Goal: Task Accomplishment & Management: Manage account settings

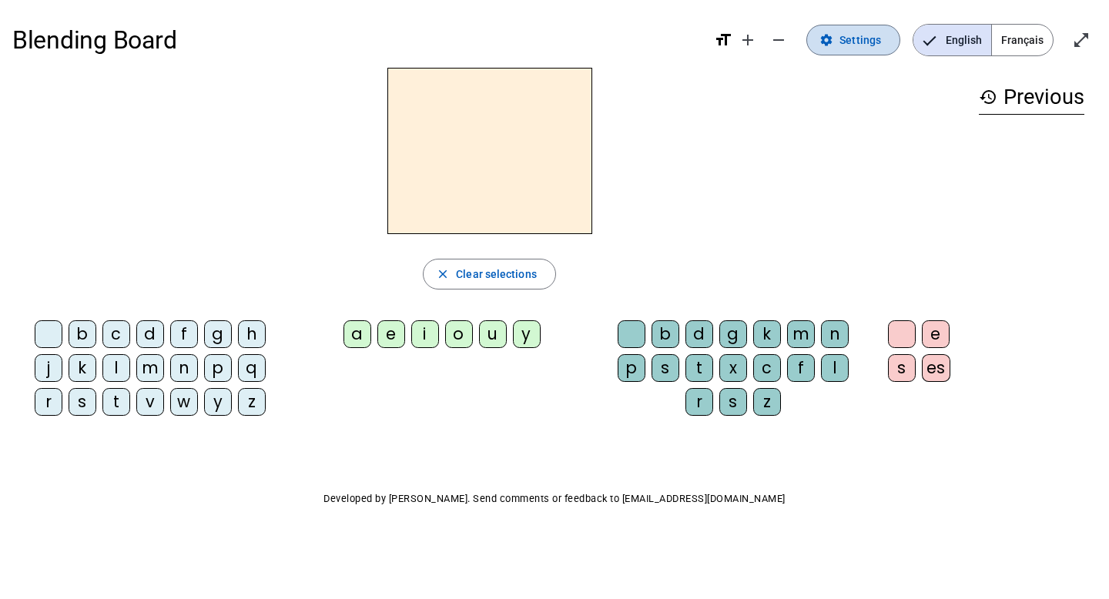
click at [858, 42] on span "Settings" at bounding box center [861, 40] width 42 height 18
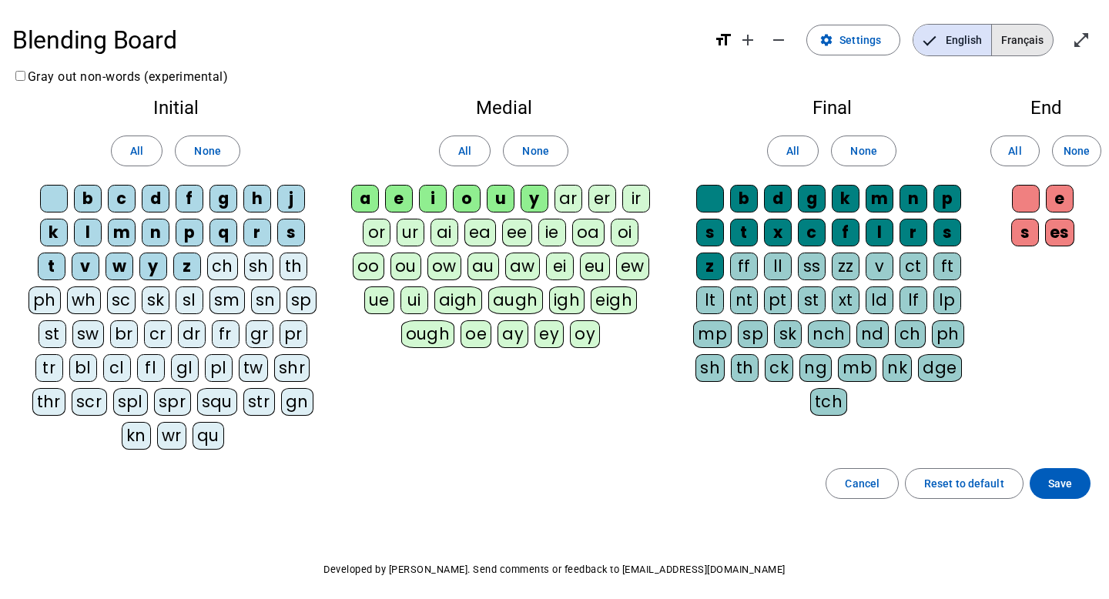
click at [1005, 45] on span "Français" at bounding box center [1022, 40] width 61 height 31
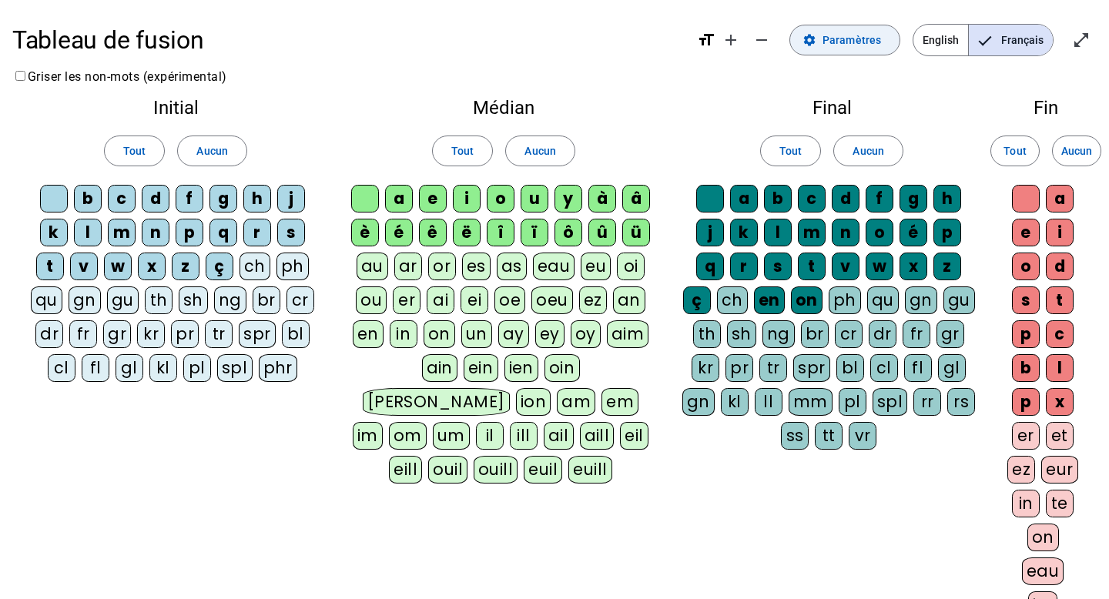
click at [878, 42] on span "Paramètres" at bounding box center [852, 40] width 59 height 18
click at [854, 42] on span "Paramètres" at bounding box center [852, 40] width 59 height 18
click at [931, 39] on span "English" at bounding box center [941, 40] width 55 height 31
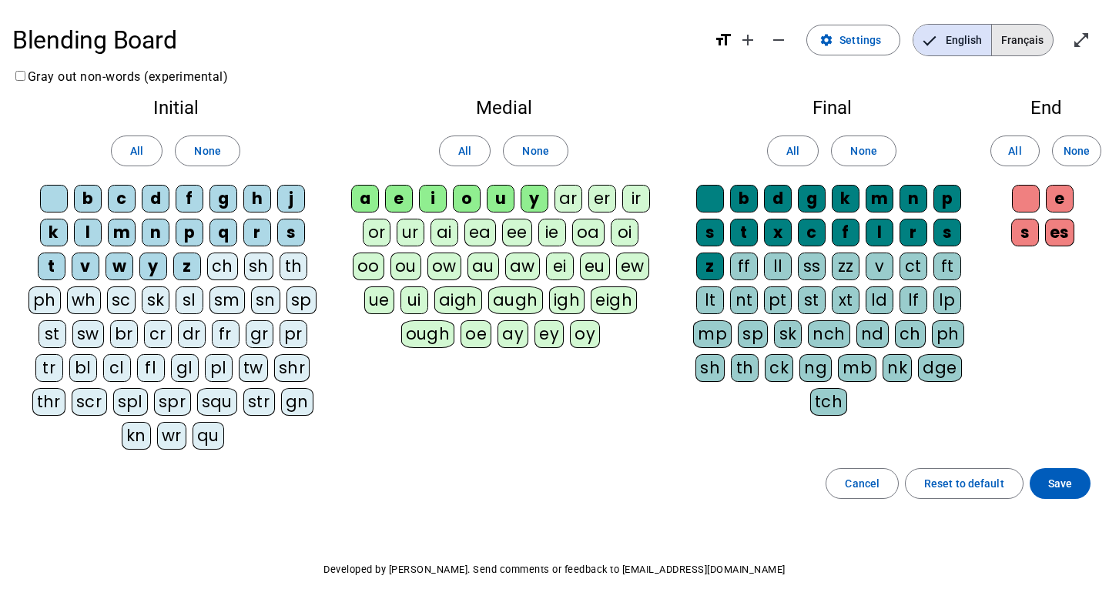
click at [1002, 43] on span "Français" at bounding box center [1022, 40] width 61 height 31
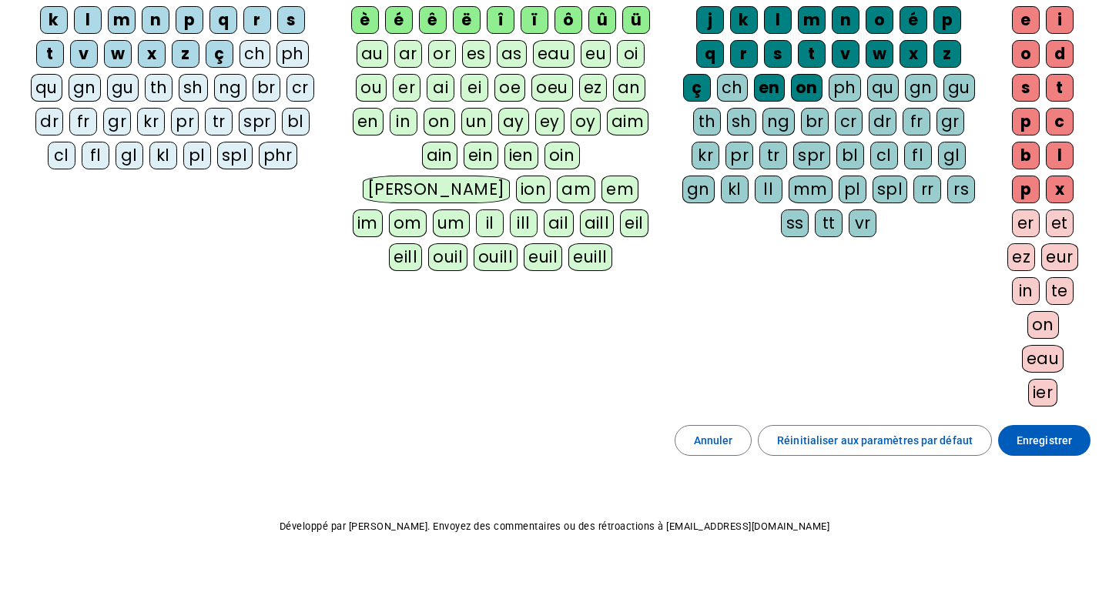
scroll to position [230, 0]
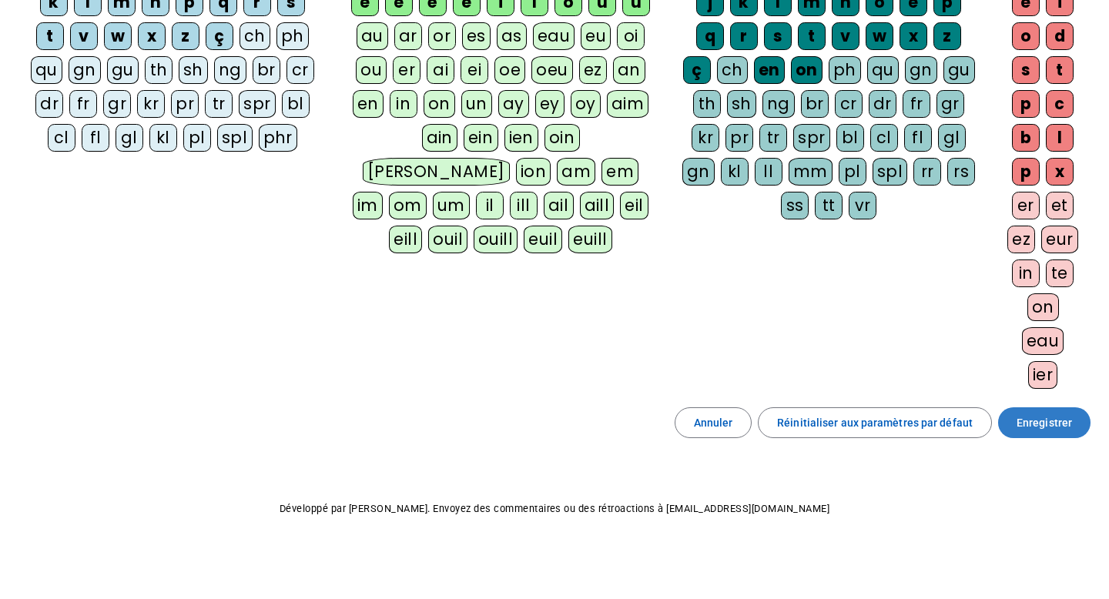
click at [1029, 421] on span "Enregistrer" at bounding box center [1044, 423] width 55 height 18
